Goal: Information Seeking & Learning: Learn about a topic

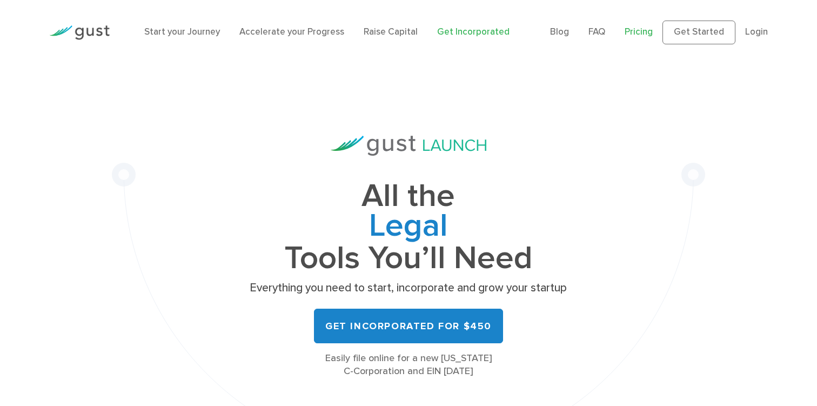
click at [645, 35] on link "Pricing" at bounding box center [639, 31] width 28 height 11
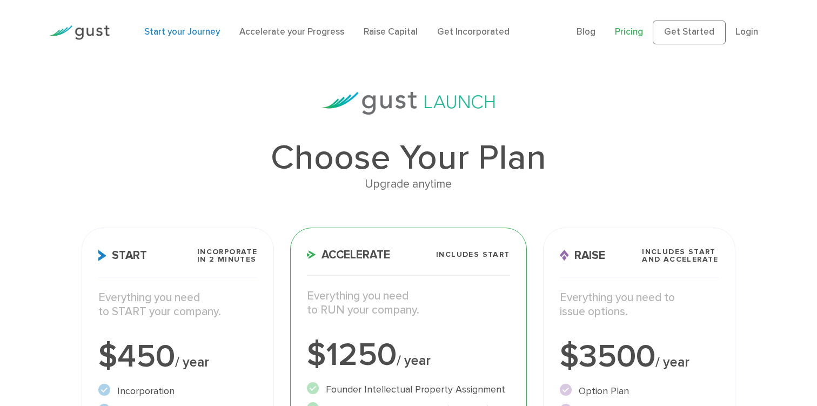
click at [189, 29] on link "Start your Journey" at bounding box center [182, 31] width 76 height 11
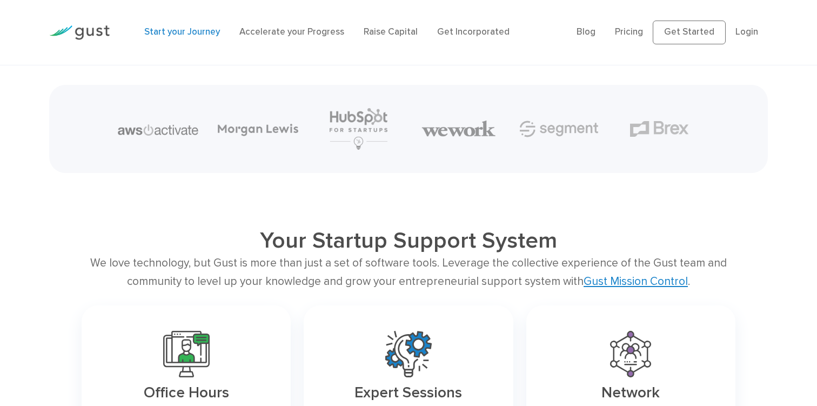
scroll to position [1214, 0]
